Goal: Task Accomplishment & Management: Use online tool/utility

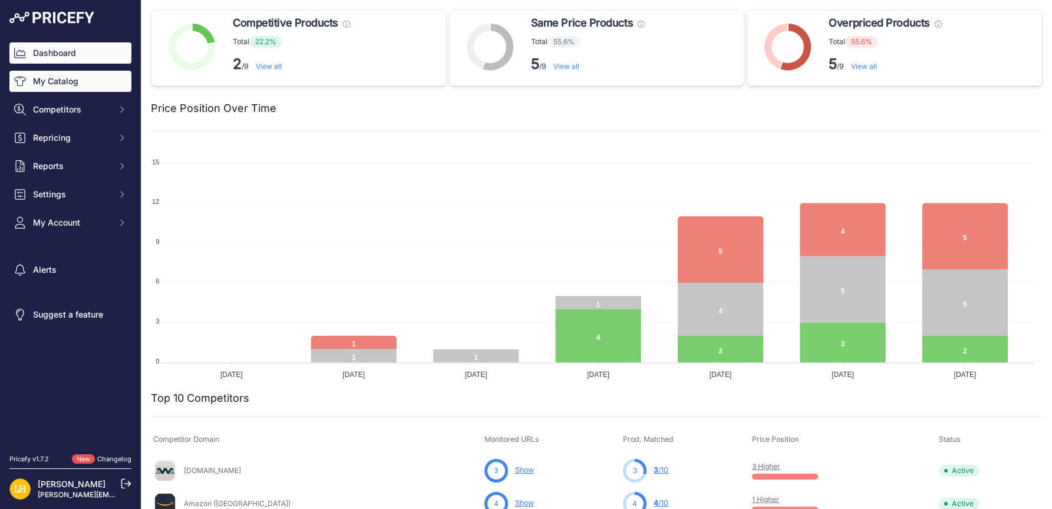
click at [67, 77] on link "My Catalog" at bounding box center [70, 81] width 122 height 21
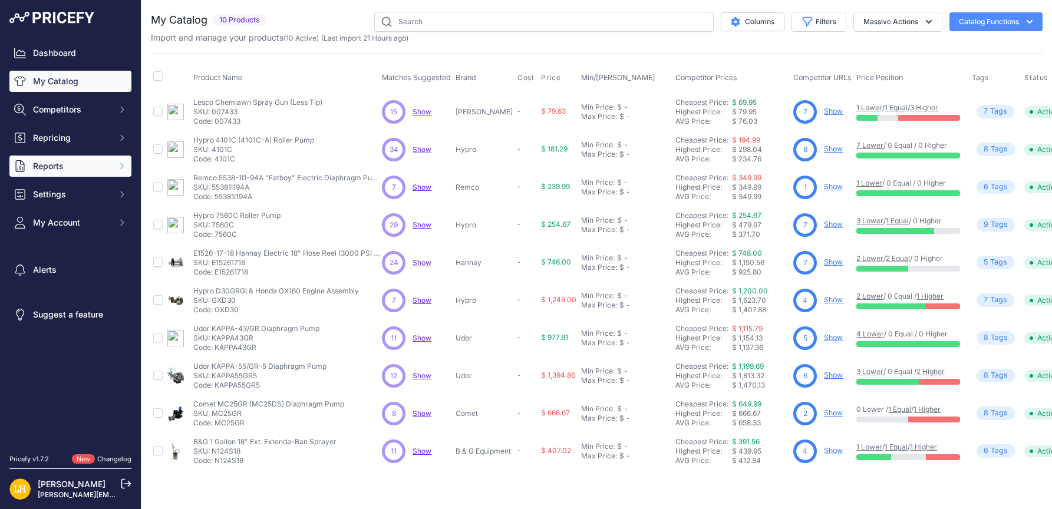
drag, startPoint x: 118, startPoint y: 177, endPoint x: 111, endPoint y: 166, distance: 13.2
click at [118, 177] on div "Dashboard My Catalog Competitors Competitors Monitored URLs MAP infringements R…" at bounding box center [70, 137] width 122 height 191
click at [108, 161] on span "Reports" at bounding box center [71, 166] width 77 height 12
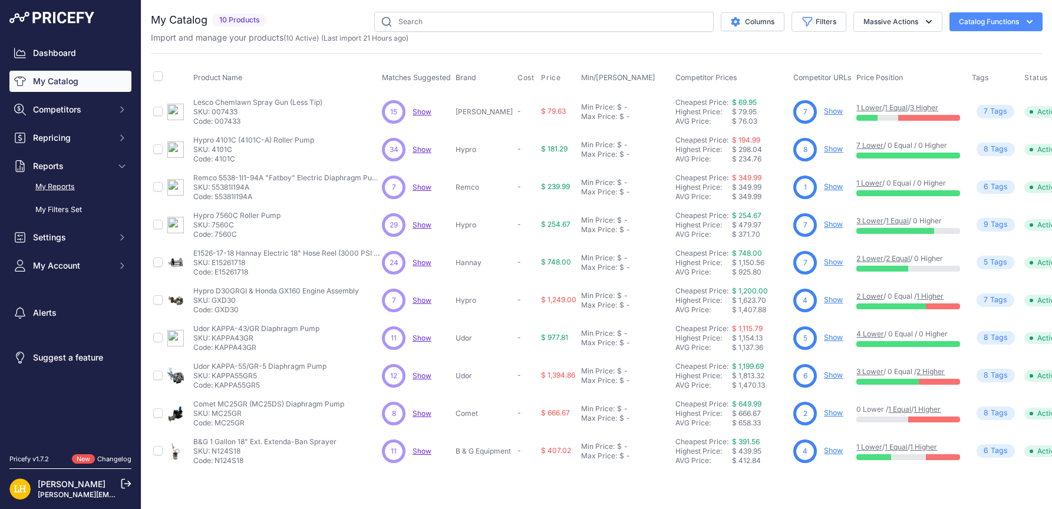
click at [74, 185] on link "My Reports" at bounding box center [70, 187] width 122 height 21
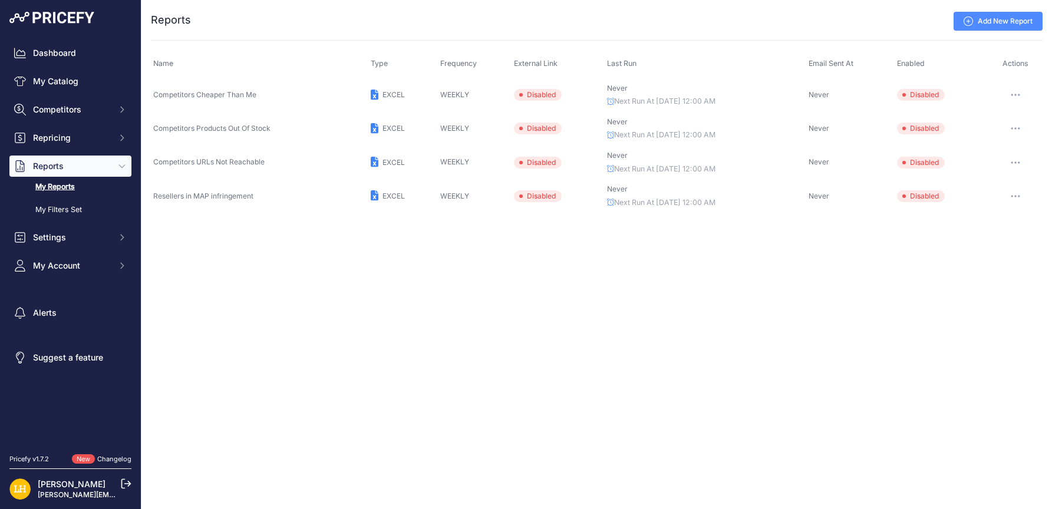
click at [709, 49] on div "Name Type Frequency External Link Last Run Email Sent At Enabled" at bounding box center [596, 126] width 891 height 173
click at [1015, 86] on td "Edit Send report now Enable Delete ​" at bounding box center [1014, 95] width 55 height 34
click at [1015, 93] on button "button" at bounding box center [1015, 95] width 24 height 16
click at [732, 335] on div "Close You are not connected to the internet. ..." at bounding box center [596, 254] width 910 height 509
click at [372, 93] on icon at bounding box center [375, 95] width 8 height 11
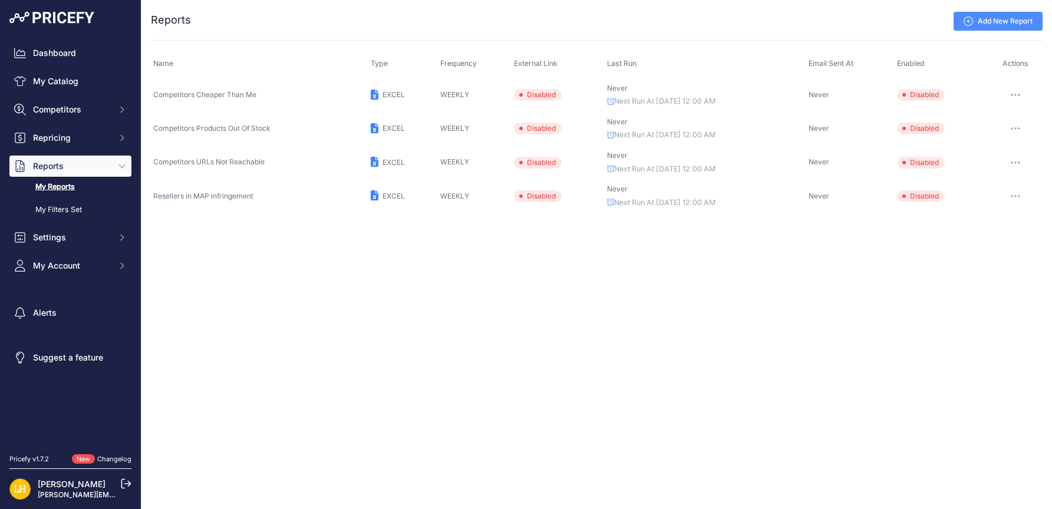
click at [1016, 94] on icon "button" at bounding box center [1014, 95] width 9 height 2
click at [1008, 138] on button "Send report now" at bounding box center [1002, 138] width 75 height 19
click at [323, 235] on div "Close You are not connected to the internet. ..." at bounding box center [596, 254] width 910 height 509
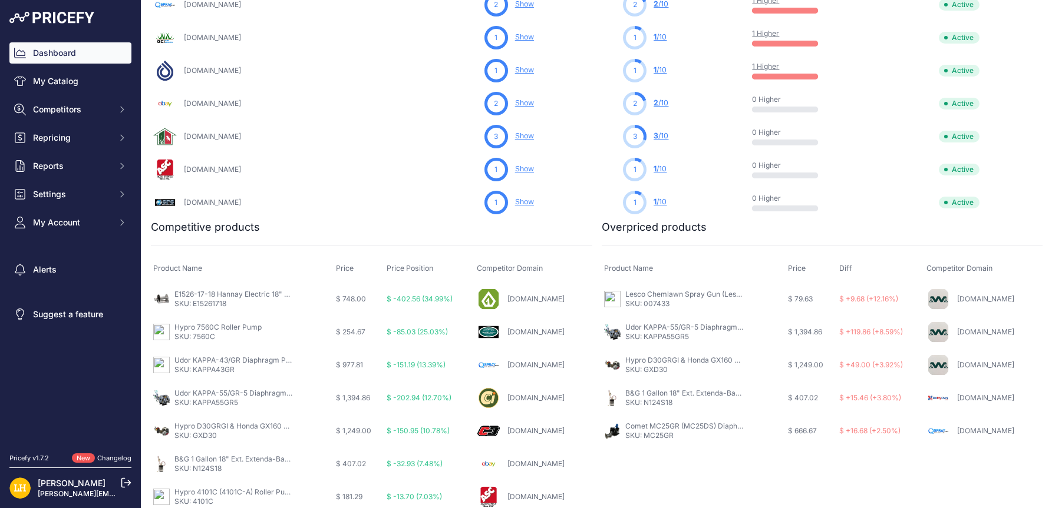
scroll to position [589, 0]
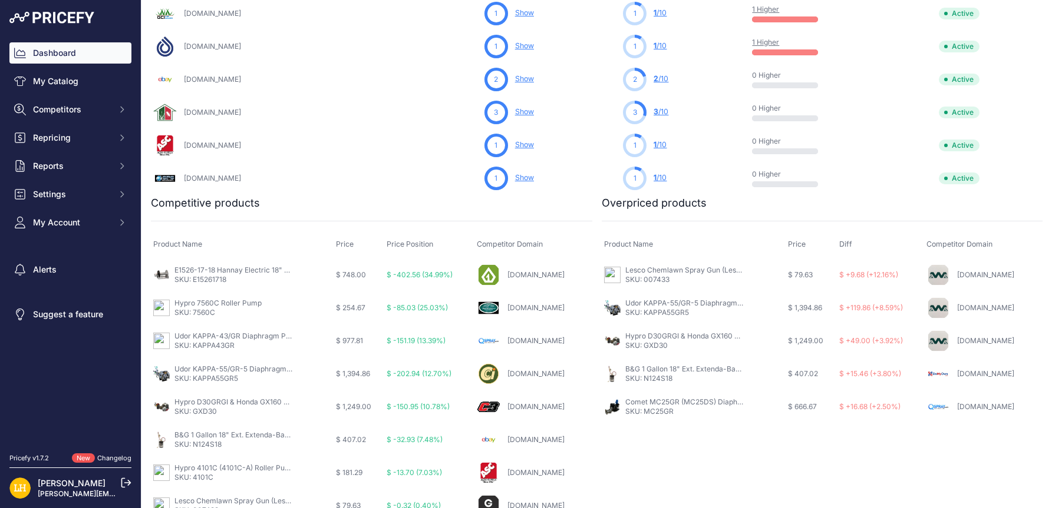
click at [511, 272] on link "Siteone.com" at bounding box center [535, 274] width 57 height 9
click at [518, 344] on link "Qspray.com" at bounding box center [535, 340] width 57 height 9
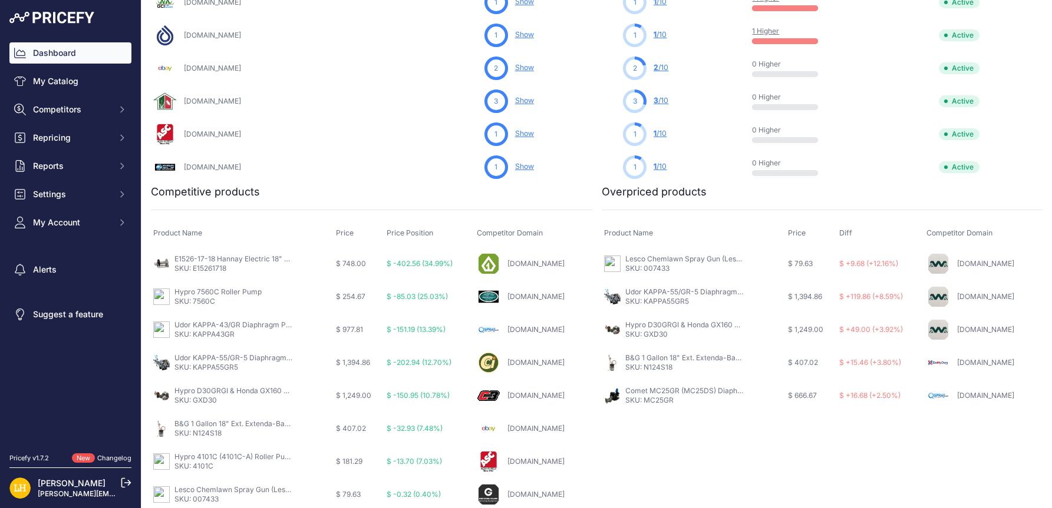
scroll to position [603, 0]
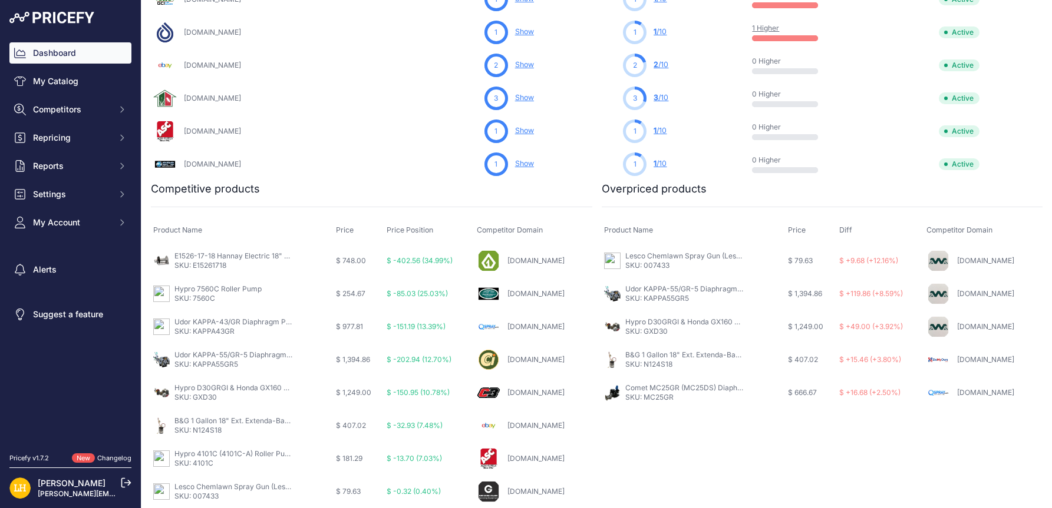
click at [990, 388] on link "Qspray.com" at bounding box center [985, 392] width 57 height 9
click at [985, 259] on link "Westheffer.com" at bounding box center [985, 260] width 57 height 9
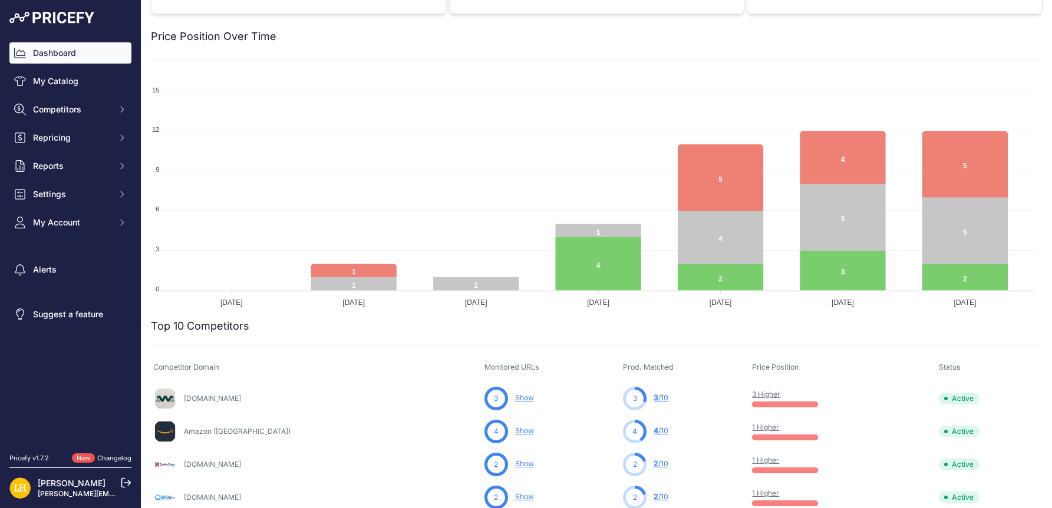
scroll to position [0, 0]
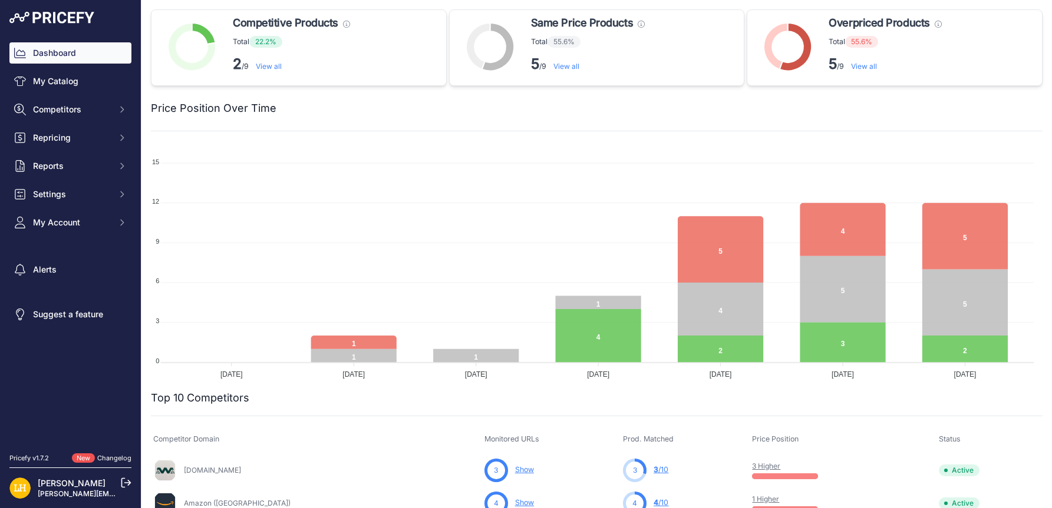
click at [265, 63] on link "View all" at bounding box center [269, 66] width 26 height 9
